Goal: Transaction & Acquisition: Obtain resource

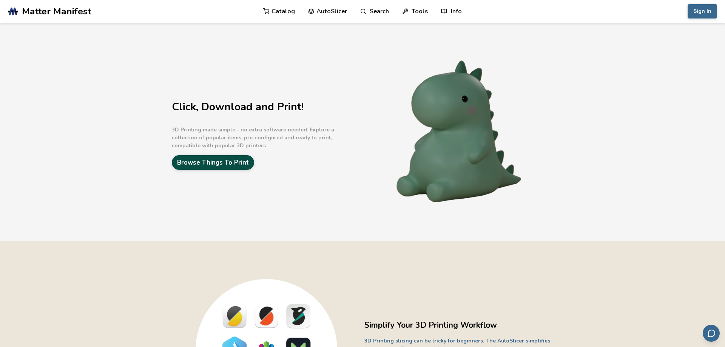
click at [234, 160] on link "Browse Things To Print" at bounding box center [213, 162] width 82 height 15
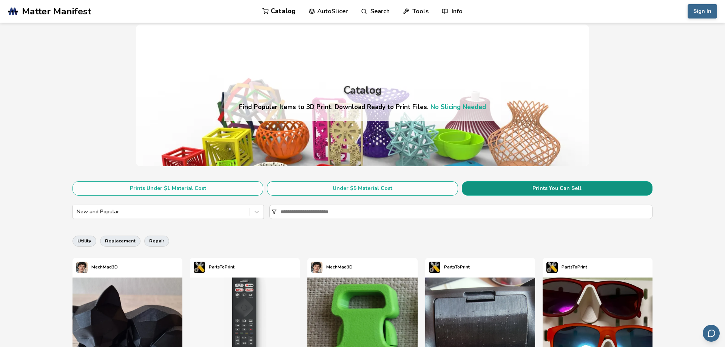
click at [545, 187] on button "Prints You Can Sell" at bounding box center [557, 188] width 191 height 14
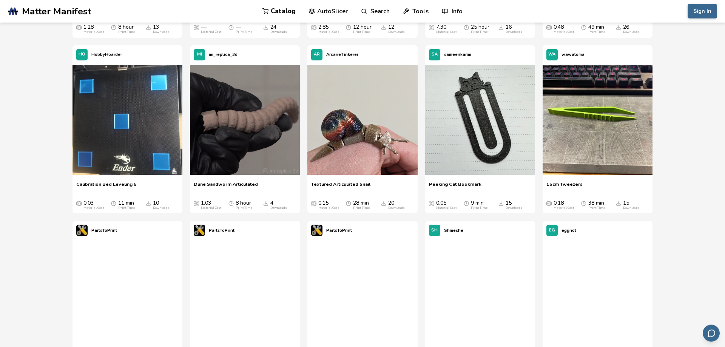
scroll to position [2003, 0]
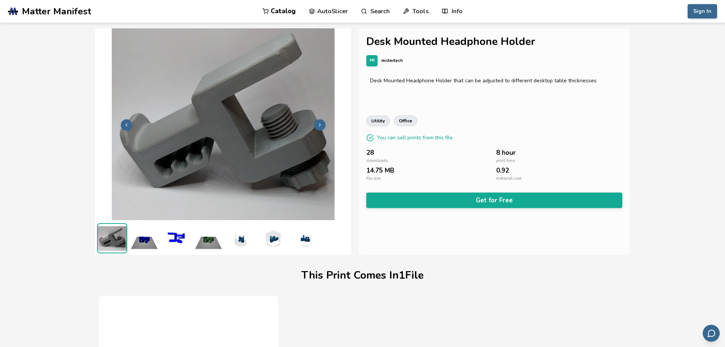
click at [137, 240] on img at bounding box center [144, 238] width 30 height 30
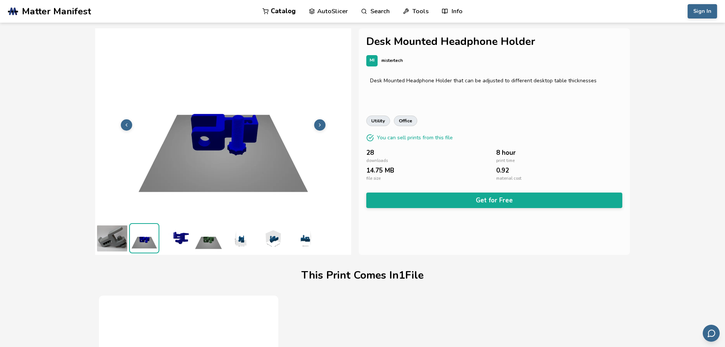
click at [181, 240] on img at bounding box center [176, 238] width 30 height 30
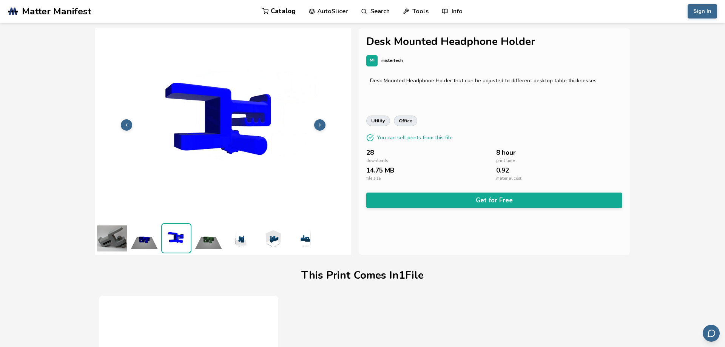
click at [210, 243] on img at bounding box center [208, 238] width 30 height 30
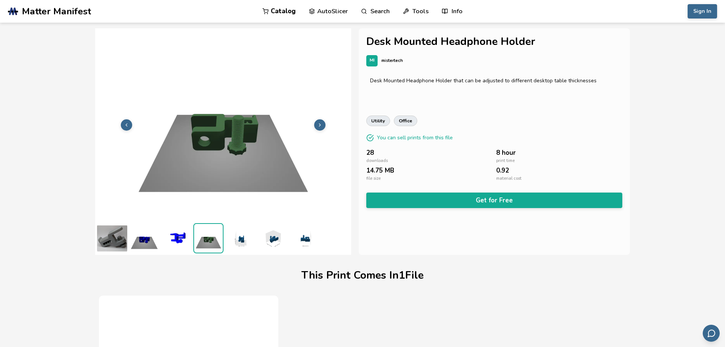
click at [252, 236] on img at bounding box center [241, 238] width 30 height 30
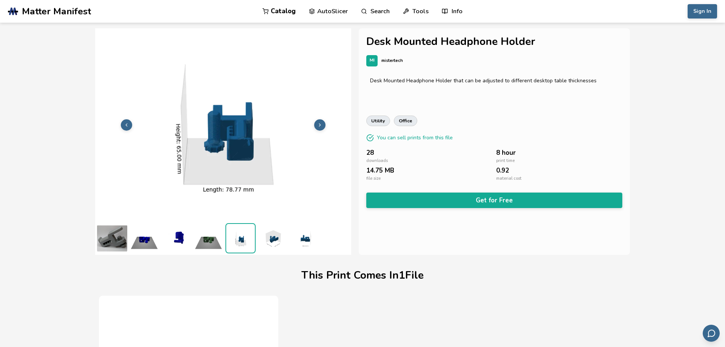
click at [270, 238] on img at bounding box center [273, 238] width 30 height 30
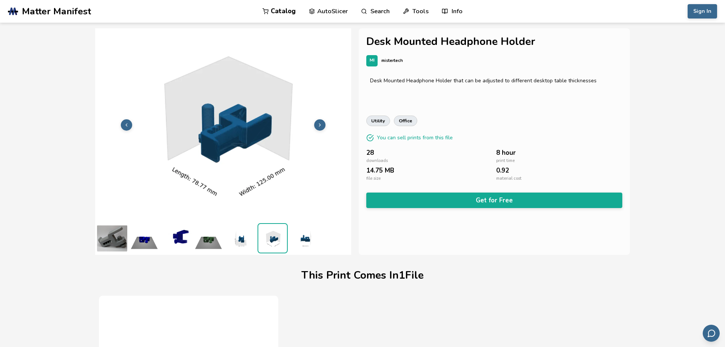
click at [304, 241] on img at bounding box center [305, 238] width 30 height 30
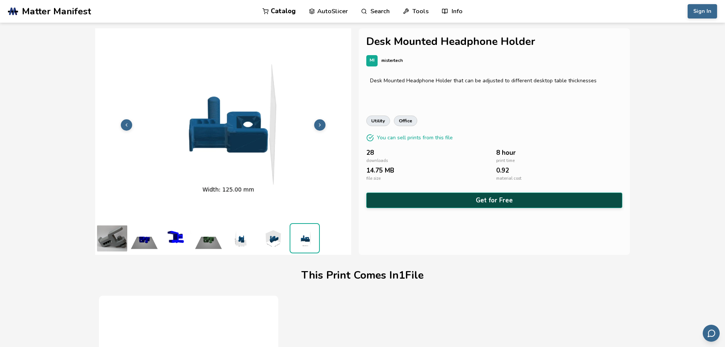
click at [467, 204] on button "Get for Free" at bounding box center [494, 200] width 256 height 15
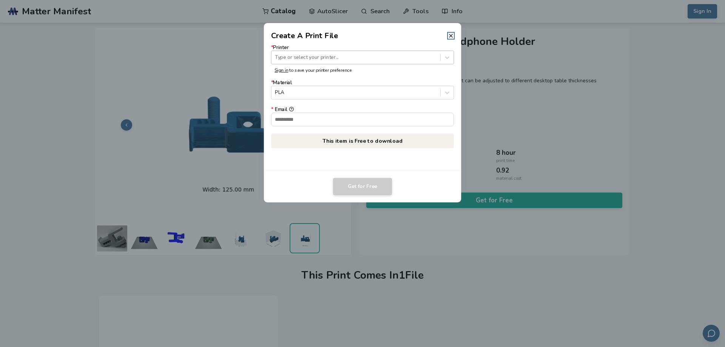
click at [316, 57] on div at bounding box center [356, 57] width 162 height 7
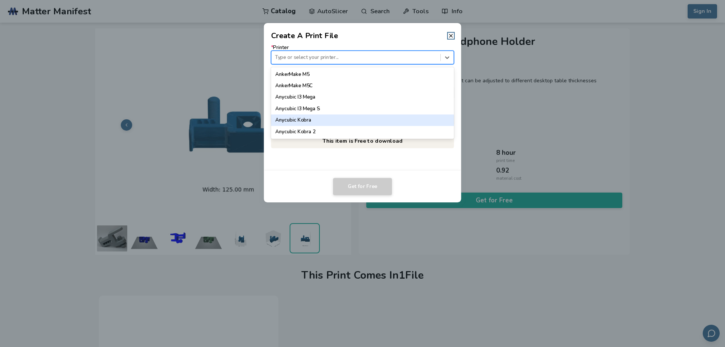
click at [307, 123] on div "Anycubic Kobra" at bounding box center [362, 119] width 183 height 11
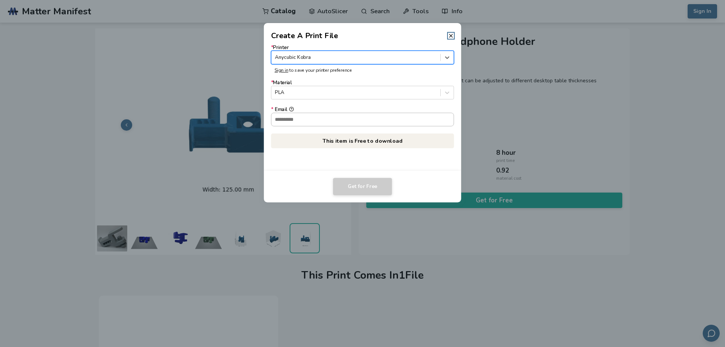
click at [312, 116] on input "* Email" at bounding box center [363, 119] width 182 height 13
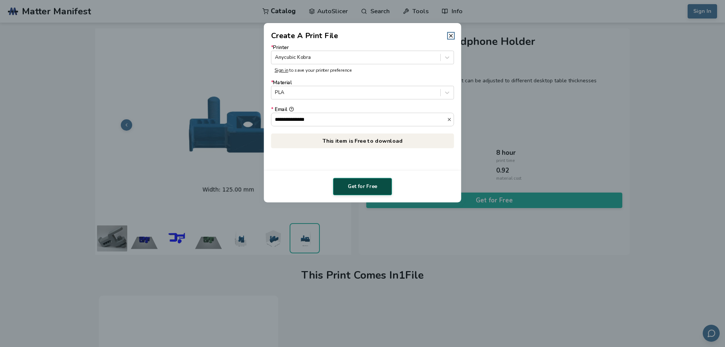
type input "**********"
click at [369, 188] on button "Get for Free" at bounding box center [362, 186] width 59 height 17
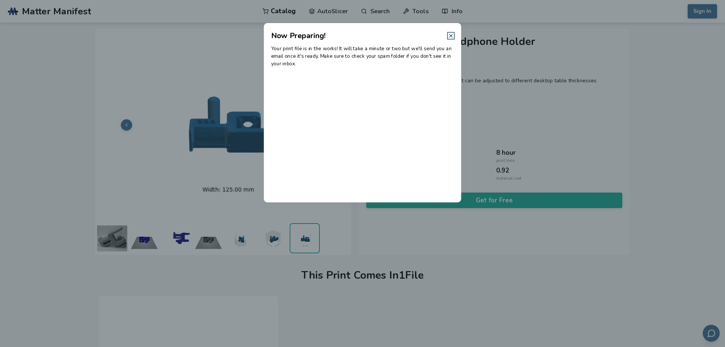
click at [452, 35] on line at bounding box center [450, 35] width 3 height 3
